Goal: Information Seeking & Learning: Check status

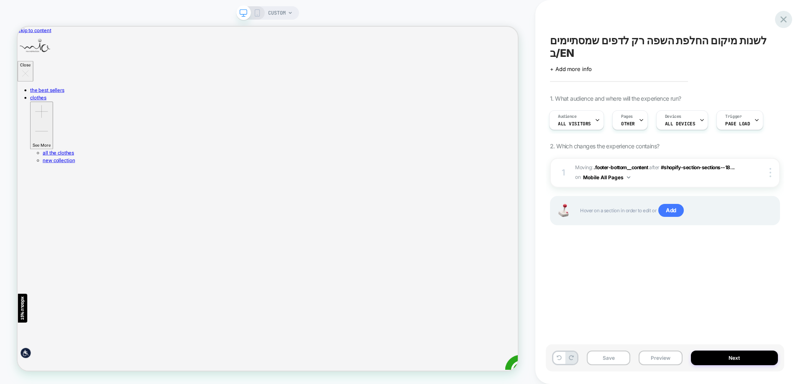
click at [777, 18] on div at bounding box center [783, 19] width 17 height 17
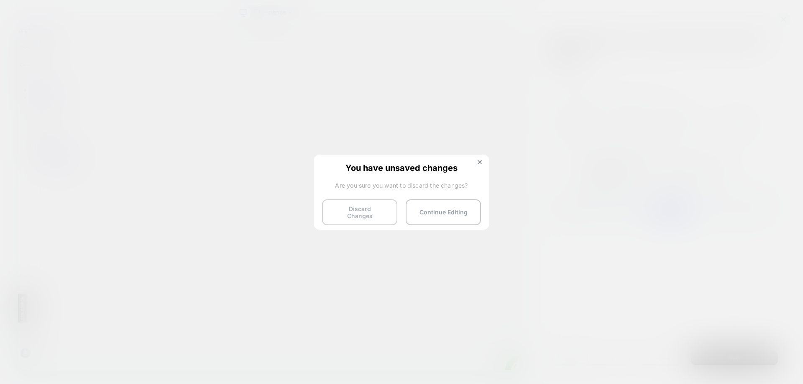
click at [359, 212] on button "Discard Changes" at bounding box center [359, 212] width 75 height 26
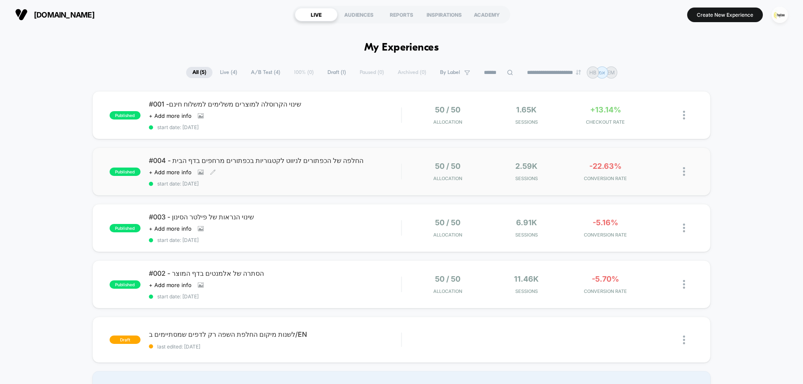
click at [364, 184] on span "start date: [DATE]" at bounding box center [275, 184] width 252 height 6
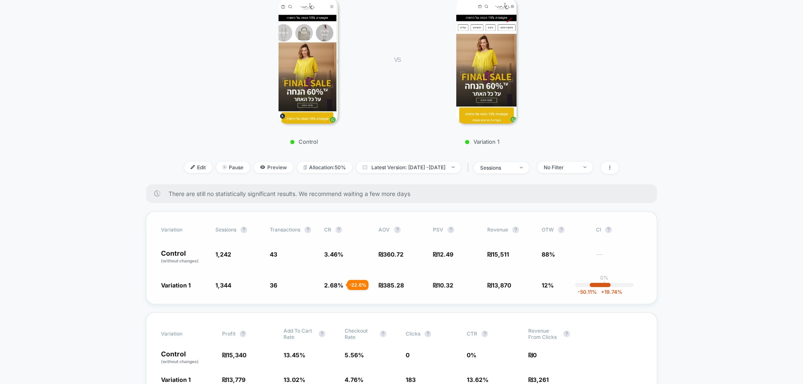
scroll to position [167, 0]
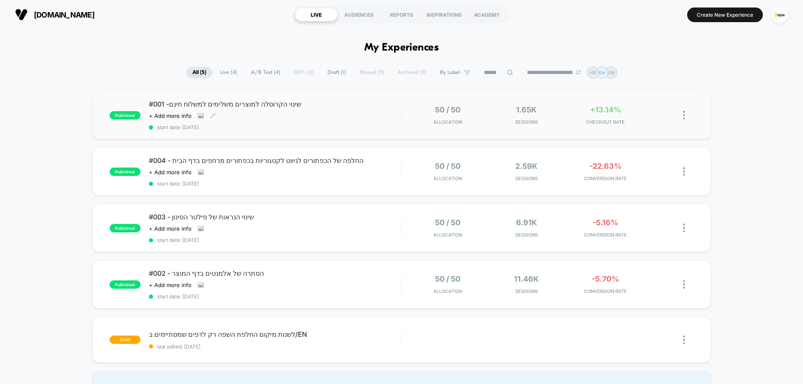
click at [345, 105] on span "#001 -שינוי הקרוסלה למוצרים משלימים למשלוח חינם" at bounding box center [275, 104] width 252 height 8
click at [781, 11] on img "button" at bounding box center [779, 15] width 16 height 16
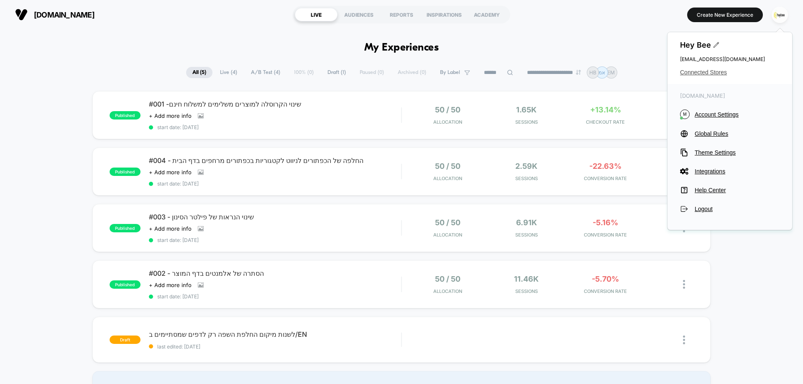
click at [717, 70] on span "Connected Stores" at bounding box center [730, 72] width 100 height 7
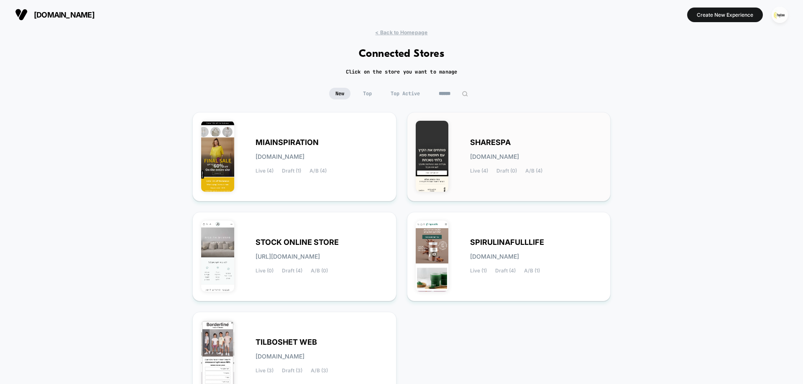
click at [496, 131] on div "SHARESPA [DOMAIN_NAME] Live (4) Draft (0) A/B (4)" at bounding box center [509, 157] width 186 height 72
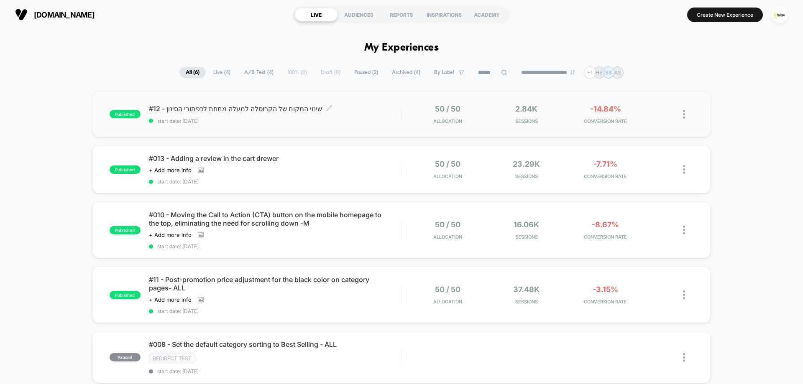
click at [312, 122] on span "start date: [DATE]" at bounding box center [275, 121] width 252 height 6
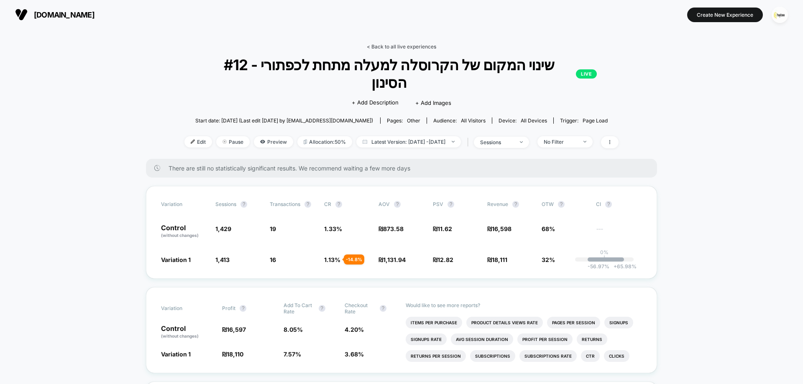
click at [396, 47] on link "< Back to all live experiences" at bounding box center [401, 46] width 69 height 6
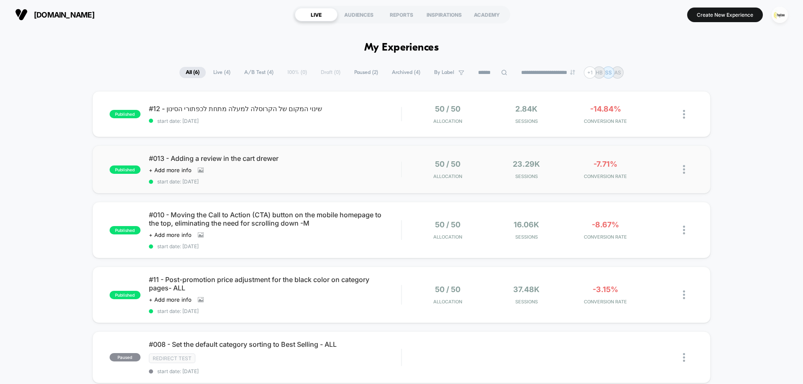
click at [330, 186] on div "published #013 - Adding a review in the cart [PERSON_NAME] Click to view images…" at bounding box center [401, 169] width 618 height 48
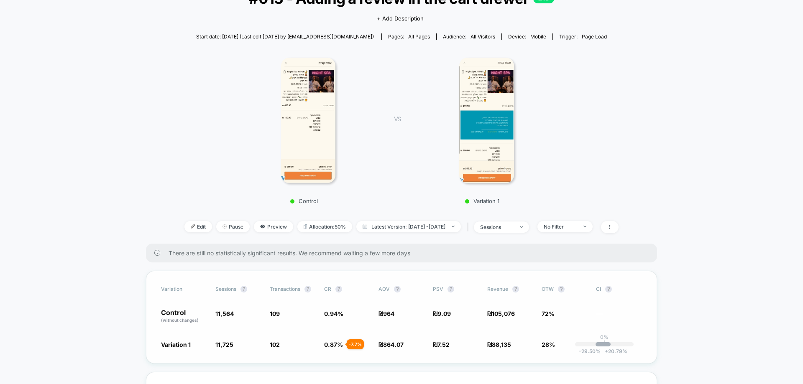
scroll to position [125, 0]
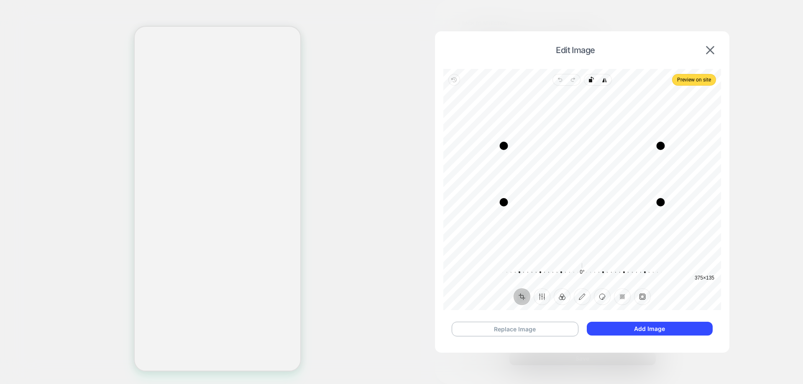
select select "******"
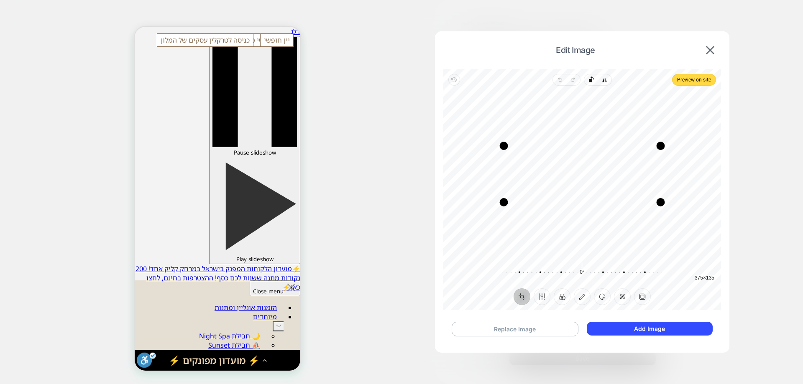
scroll to position [10, 0]
click at [714, 51] on button at bounding box center [709, 50] width 13 height 9
